Goal: Communication & Community: Connect with others

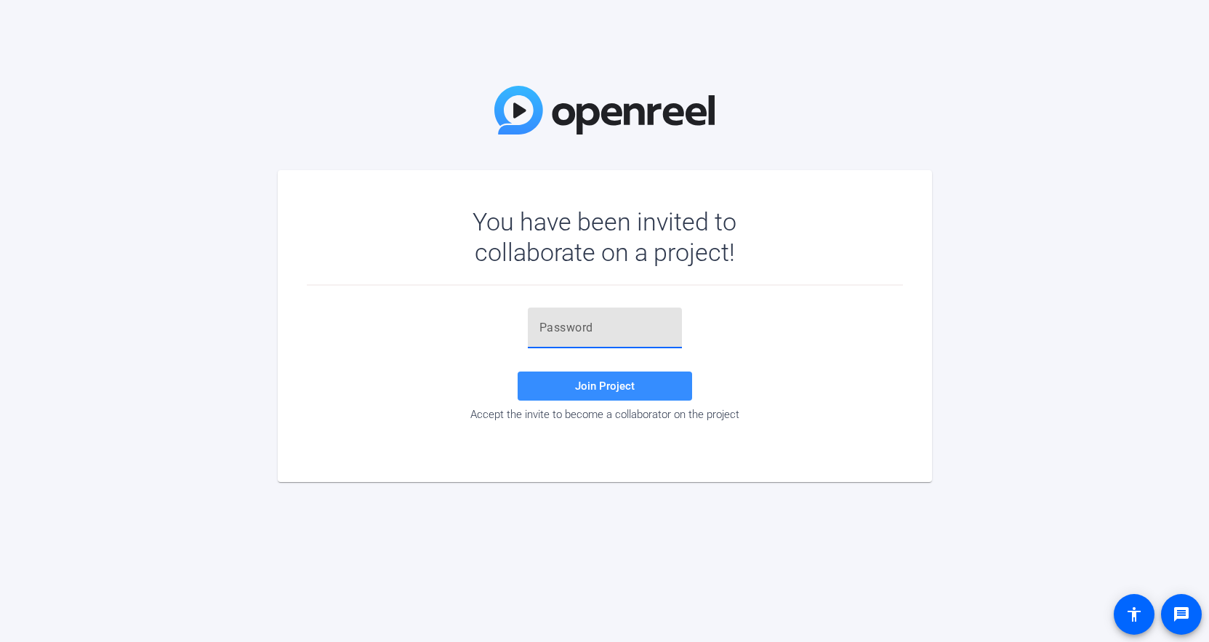
click at [606, 333] on input "text" at bounding box center [605, 327] width 131 height 17
paste input "MGe.2&"
type input "MGe.2&"
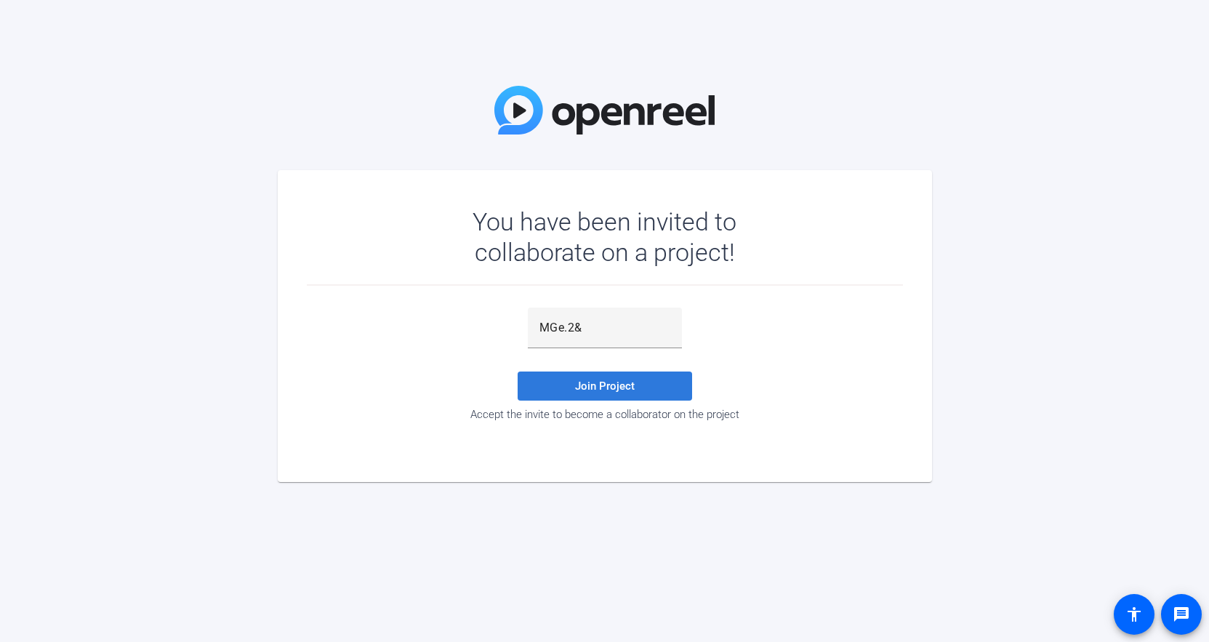
click at [611, 391] on span "Join Project" at bounding box center [605, 386] width 60 height 13
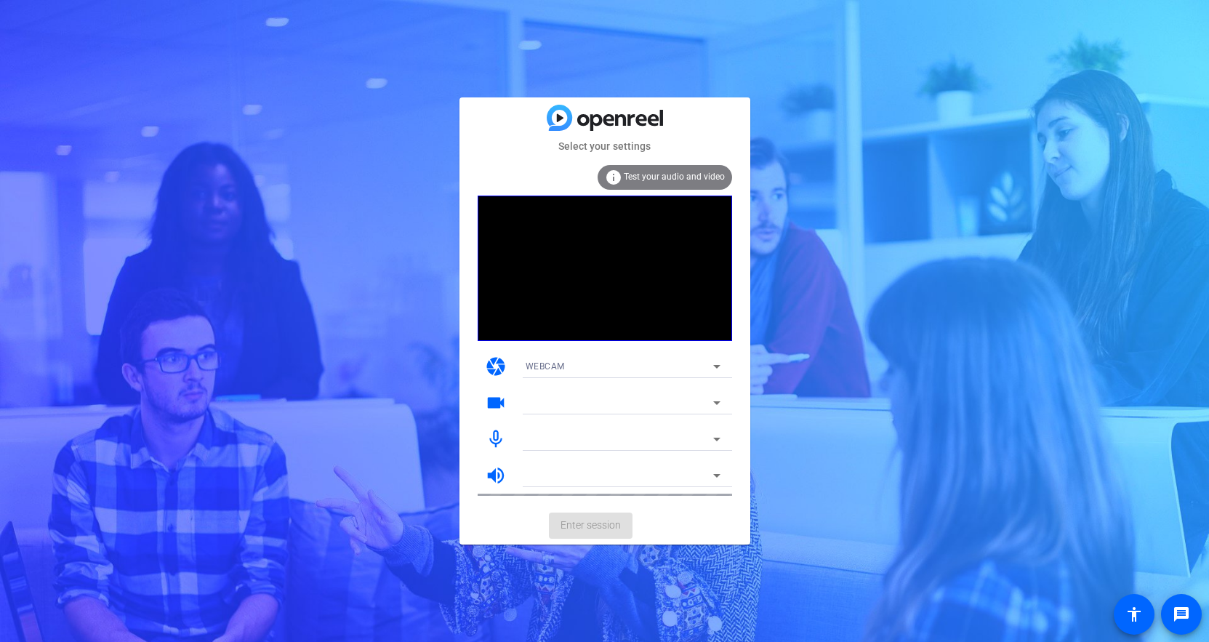
click at [649, 177] on span "Test your audio and video" at bounding box center [674, 177] width 101 height 10
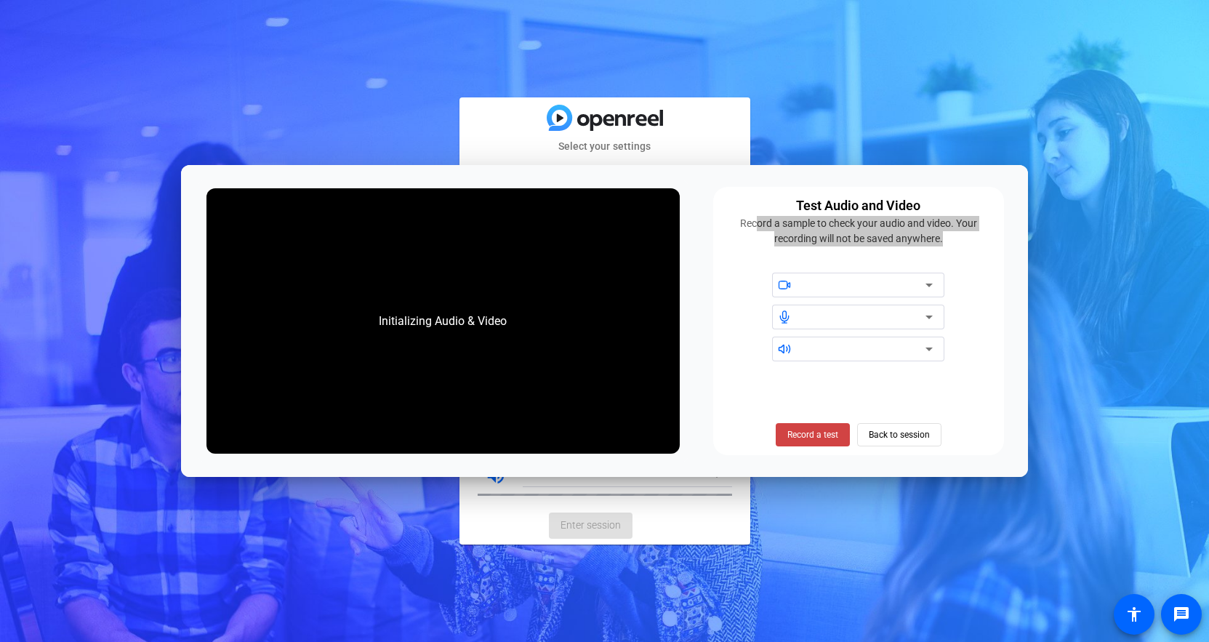
drag, startPoint x: 748, startPoint y: 174, endPoint x: 837, endPoint y: 275, distance: 134.5
click at [837, 275] on div "Initializing Audio & Video Test Audio and Video Record a sample to check your a…" at bounding box center [604, 321] width 846 height 313
click at [970, 383] on div "Record a test Back to session" at bounding box center [858, 410] width 273 height 74
click at [924, 315] on icon at bounding box center [929, 316] width 17 height 17
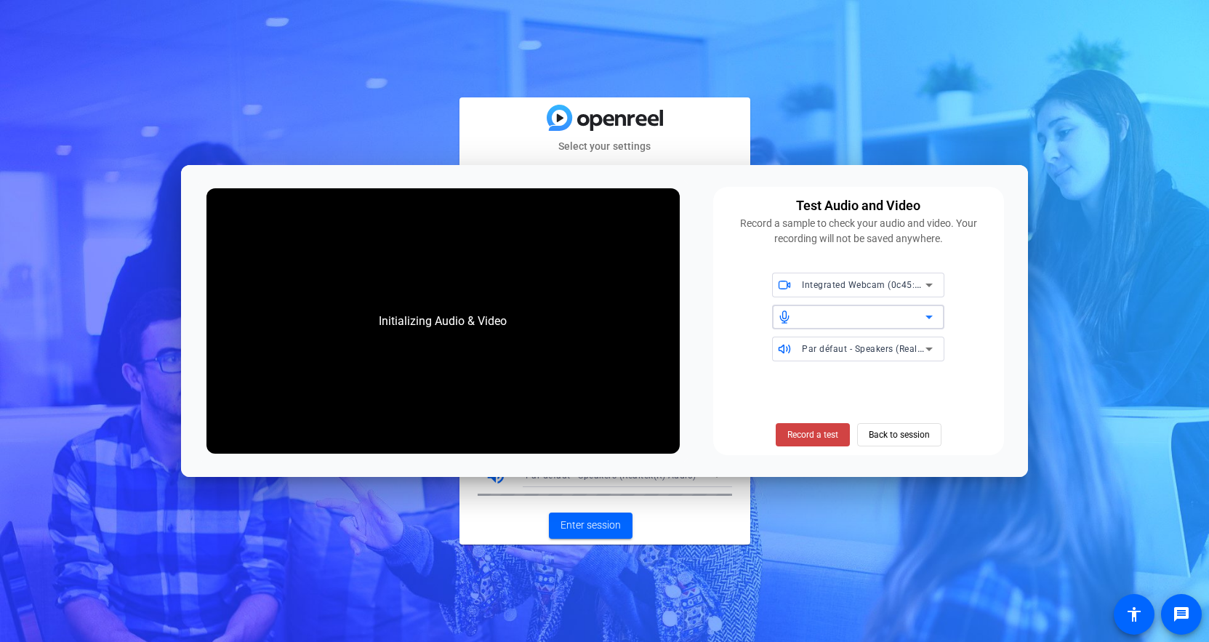
click at [835, 321] on div at bounding box center [864, 316] width 124 height 17
click at [932, 321] on icon at bounding box center [929, 316] width 17 height 17
click at [902, 443] on span "Back to session" at bounding box center [899, 435] width 61 height 28
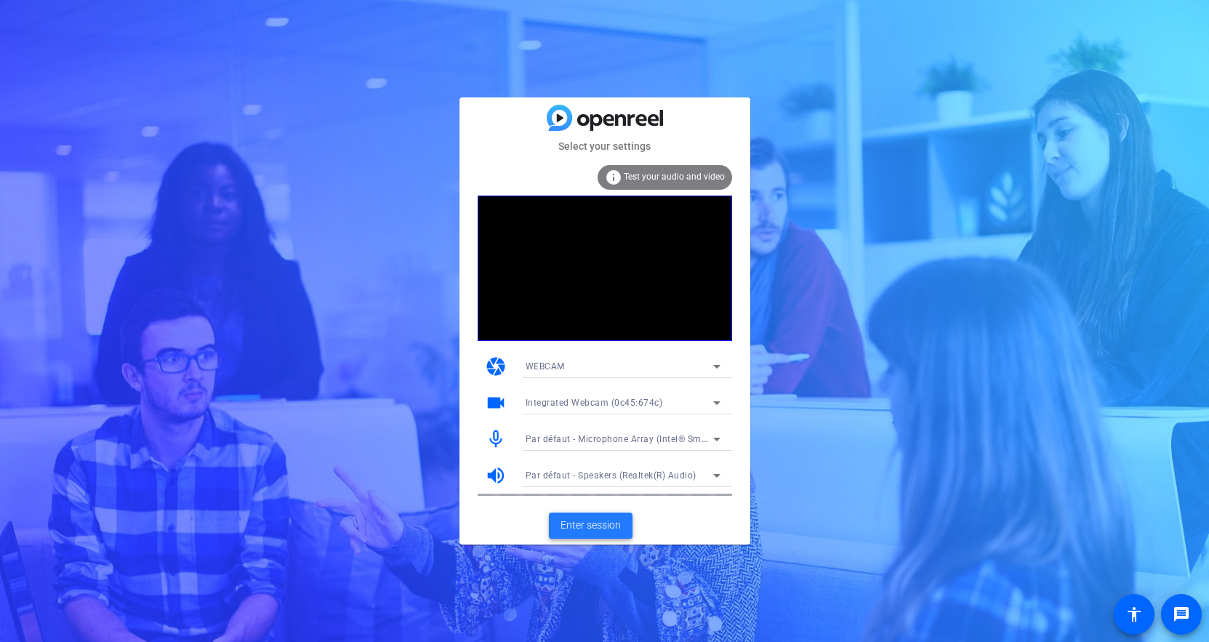
click at [598, 526] on span "Enter session" at bounding box center [591, 525] width 60 height 15
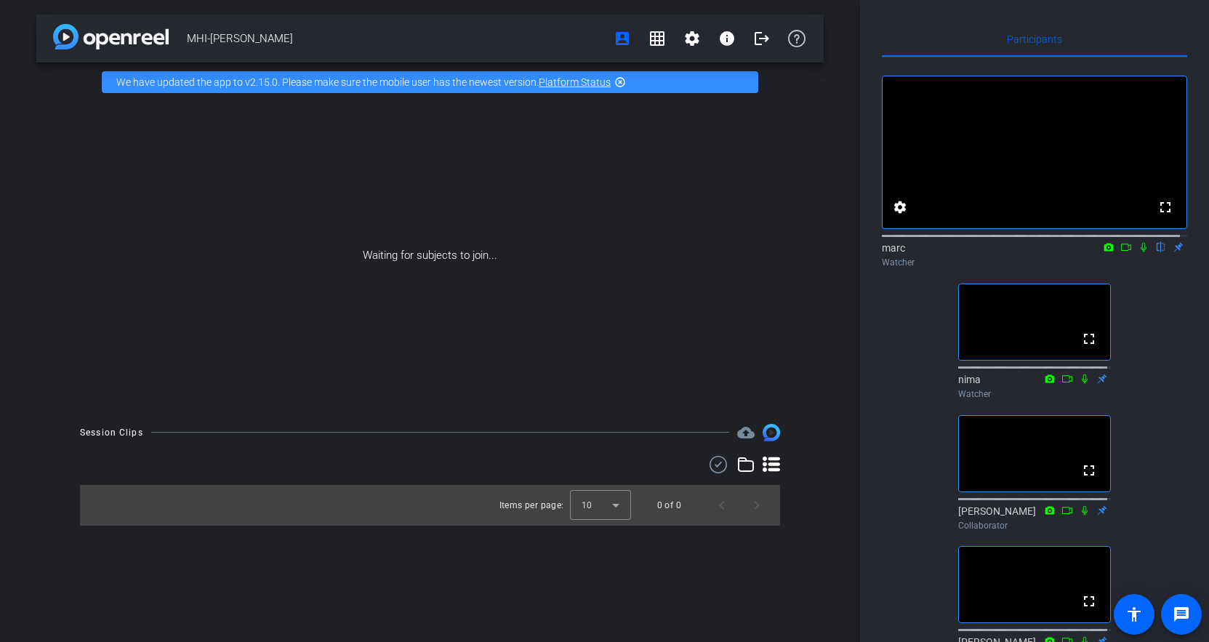
click at [1138, 252] on icon at bounding box center [1144, 247] width 12 height 10
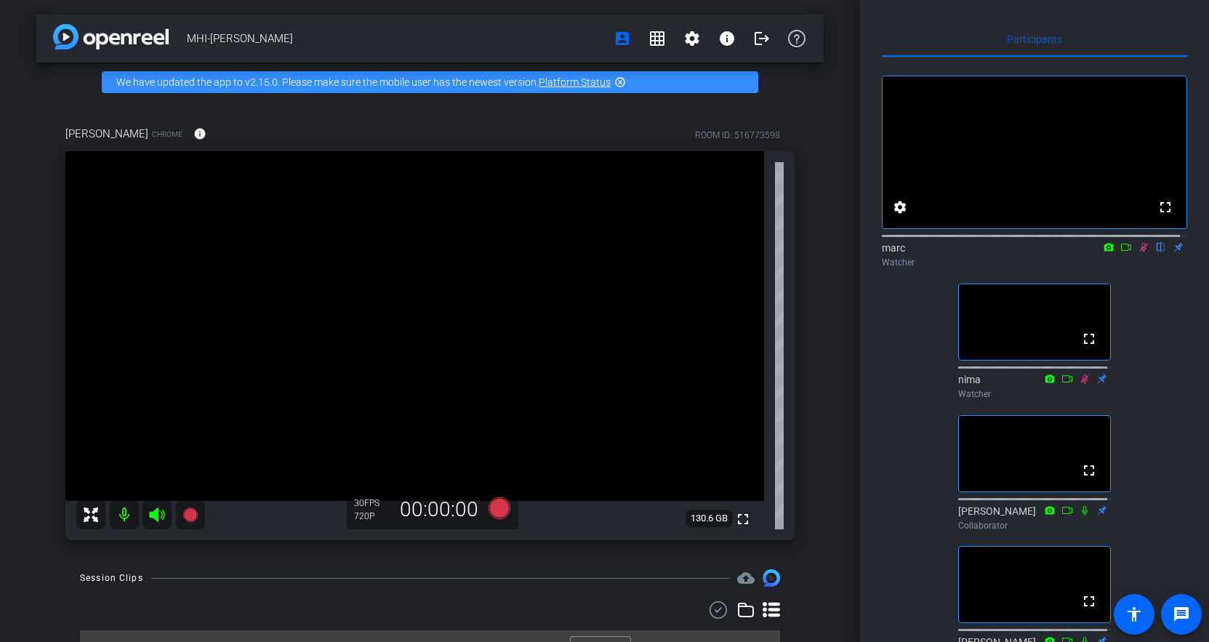
click at [875, 357] on div "Participants fullscreen settings marc flip Watcher fullscreen nima Watcher full…" at bounding box center [1034, 321] width 349 height 642
click at [1141, 252] on icon at bounding box center [1144, 247] width 12 height 10
click at [1138, 252] on icon at bounding box center [1144, 247] width 12 height 10
click at [885, 34] on div "Participants" at bounding box center [1034, 39] width 305 height 35
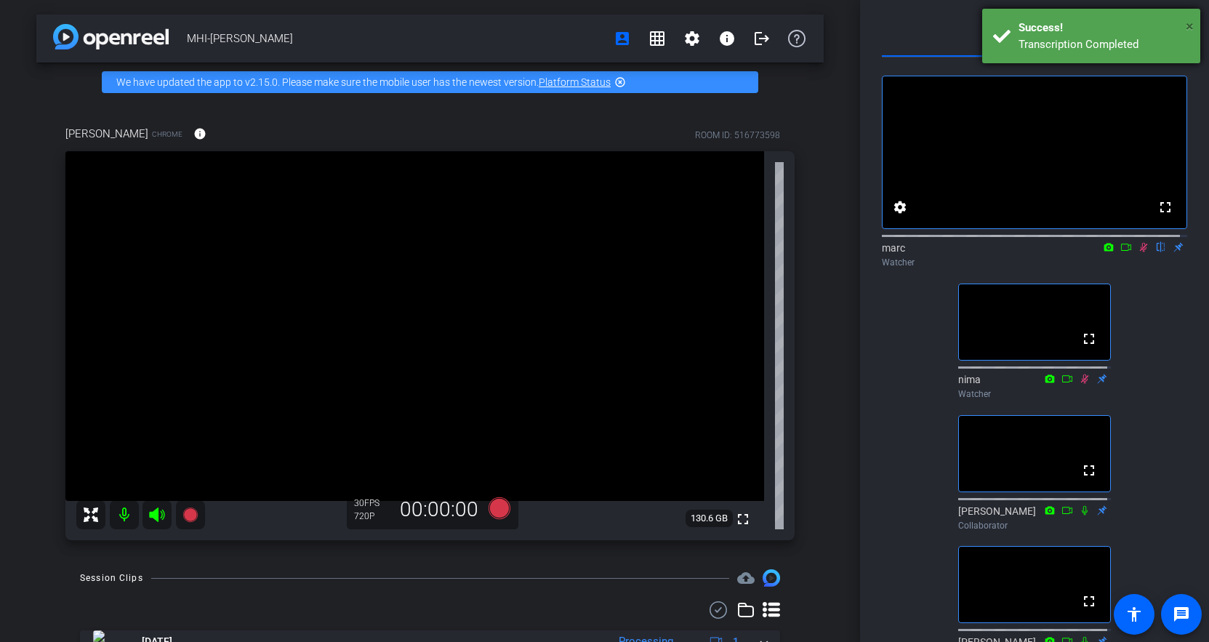
click at [1187, 26] on span "×" at bounding box center [1190, 25] width 8 height 17
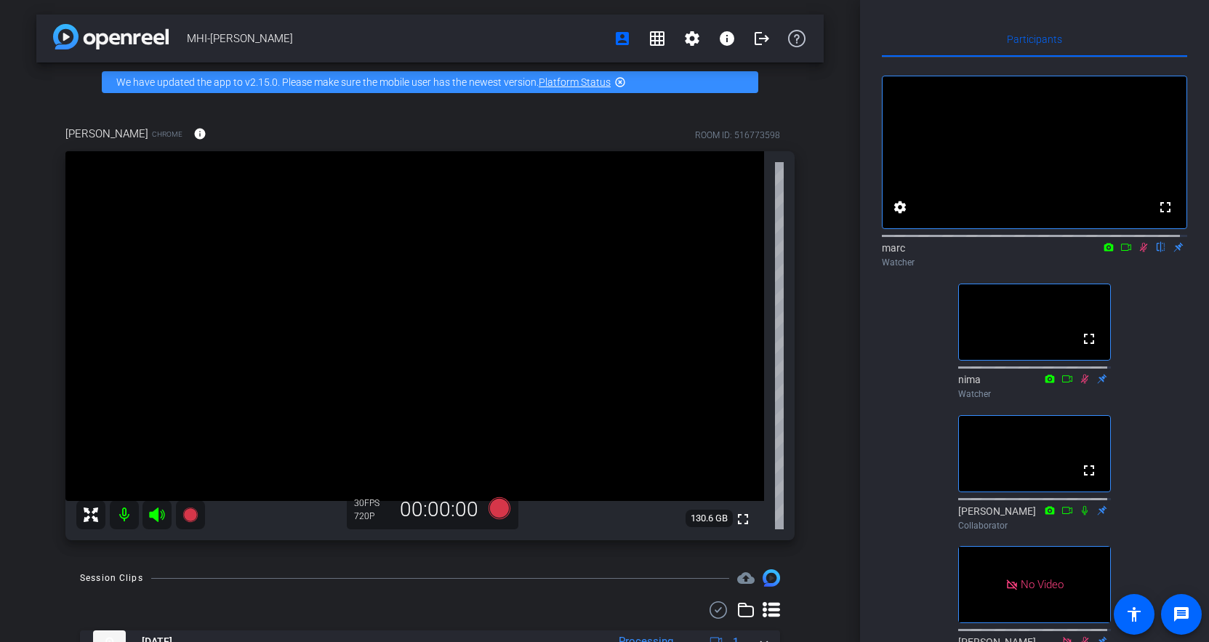
click at [1121, 252] on icon at bounding box center [1127, 247] width 12 height 10
click at [1139, 252] on icon at bounding box center [1144, 247] width 12 height 10
click at [1140, 252] on icon at bounding box center [1144, 247] width 8 height 9
click at [1141, 252] on icon at bounding box center [1144, 247] width 6 height 9
click at [1139, 252] on icon at bounding box center [1144, 247] width 12 height 10
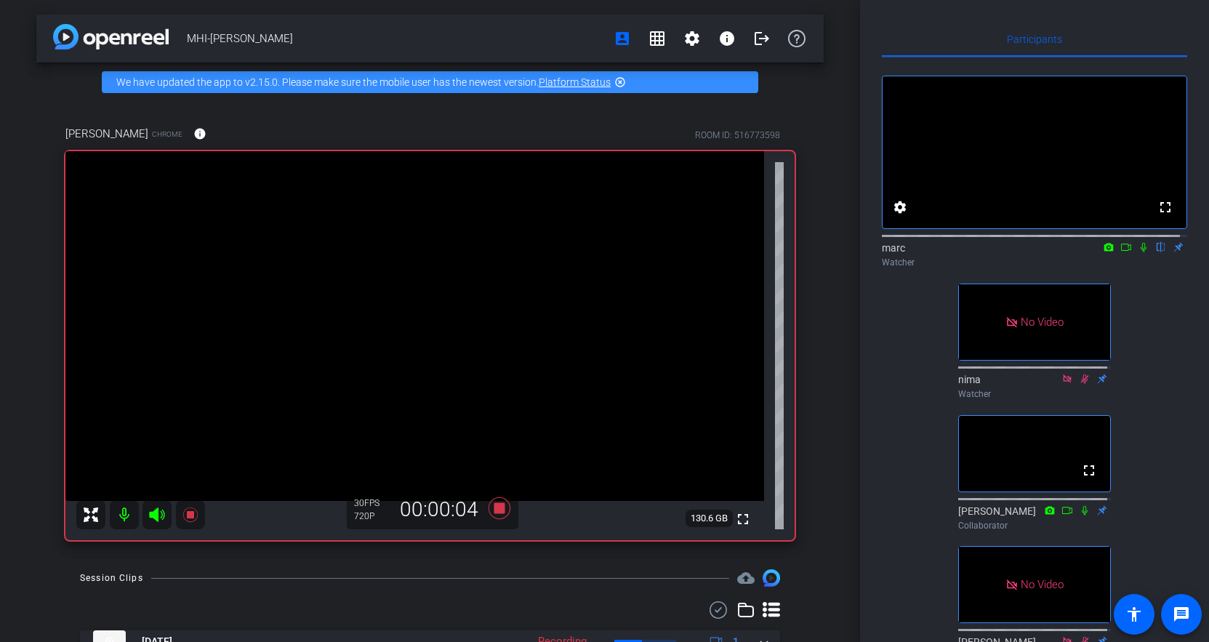
click at [1139, 252] on icon at bounding box center [1144, 247] width 12 height 10
click at [1121, 252] on icon at bounding box center [1127, 247] width 12 height 10
click at [889, 481] on div "No Video marc Watcher No Video nima Watcher fullscreen nick Collaborator No Vid…" at bounding box center [1034, 362] width 305 height 610
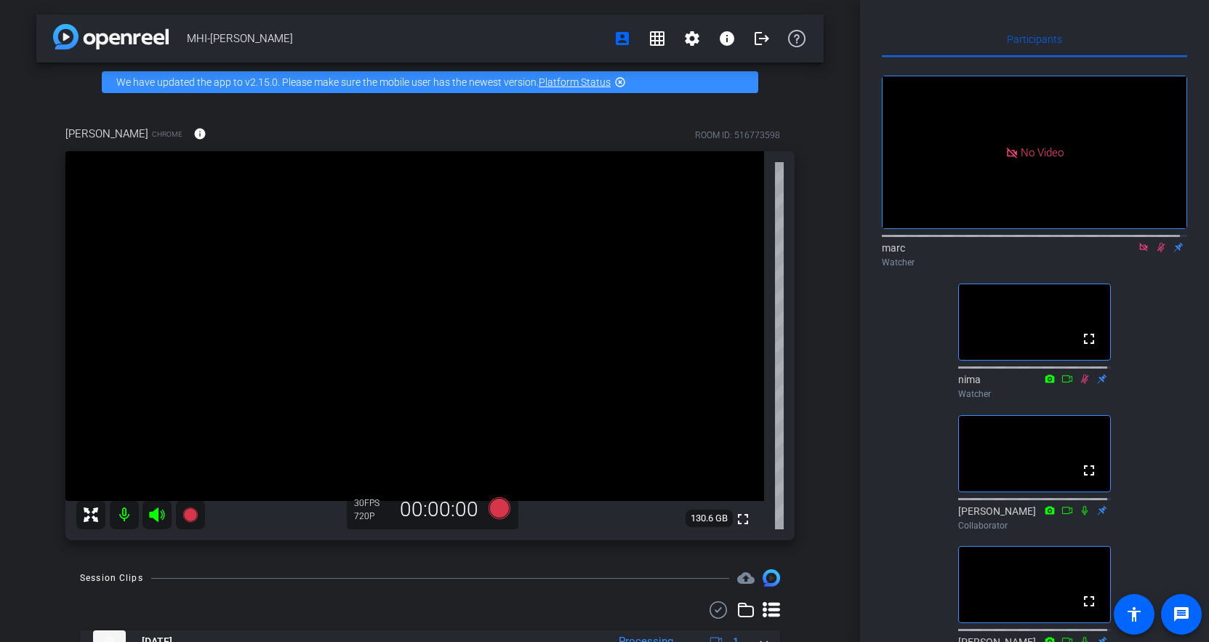
click at [1138, 252] on icon at bounding box center [1144, 247] width 12 height 10
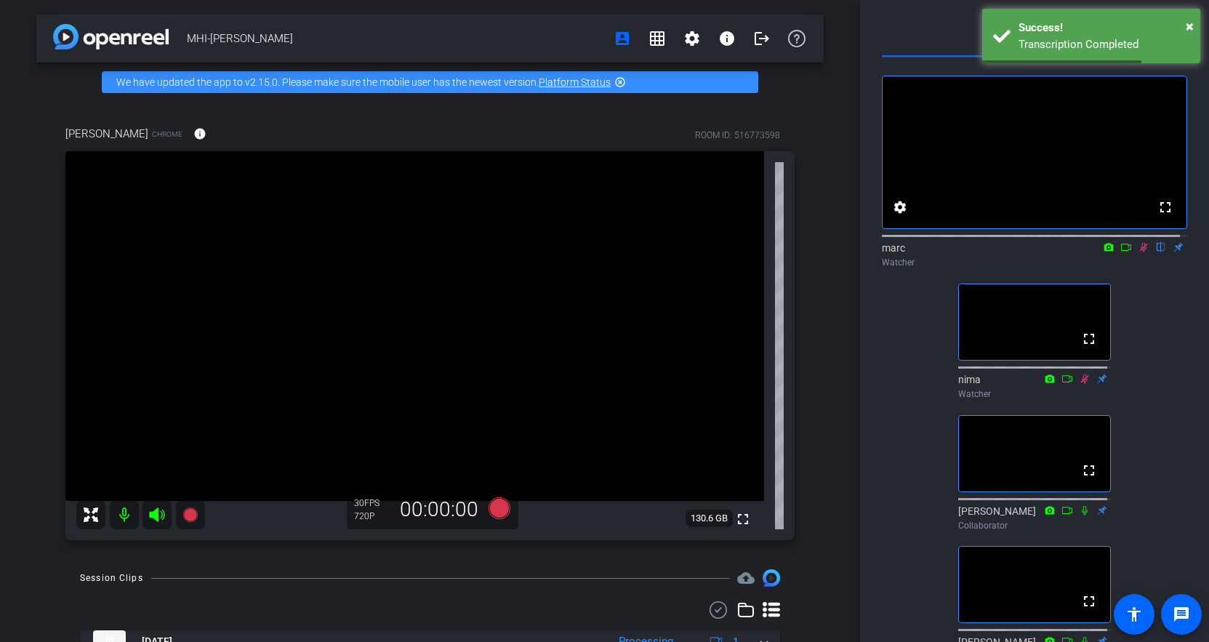
click at [1140, 252] on icon at bounding box center [1144, 247] width 8 height 9
